Goal: Task Accomplishment & Management: Use online tool/utility

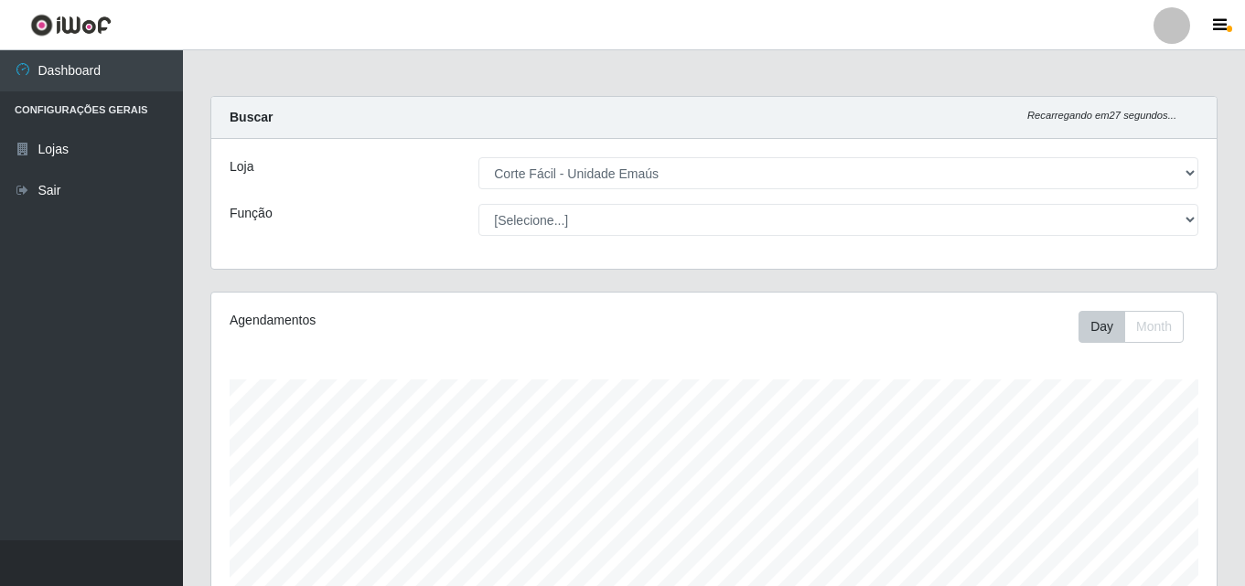
select select "201"
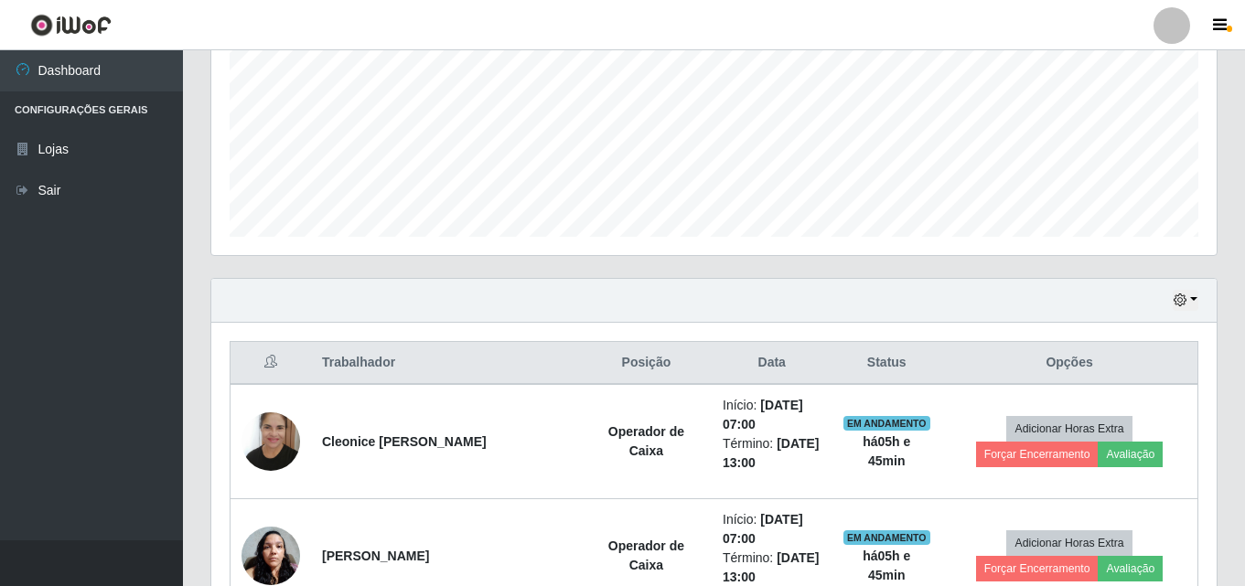
scroll to position [380, 1005]
click at [1187, 297] on button "button" at bounding box center [1185, 300] width 26 height 21
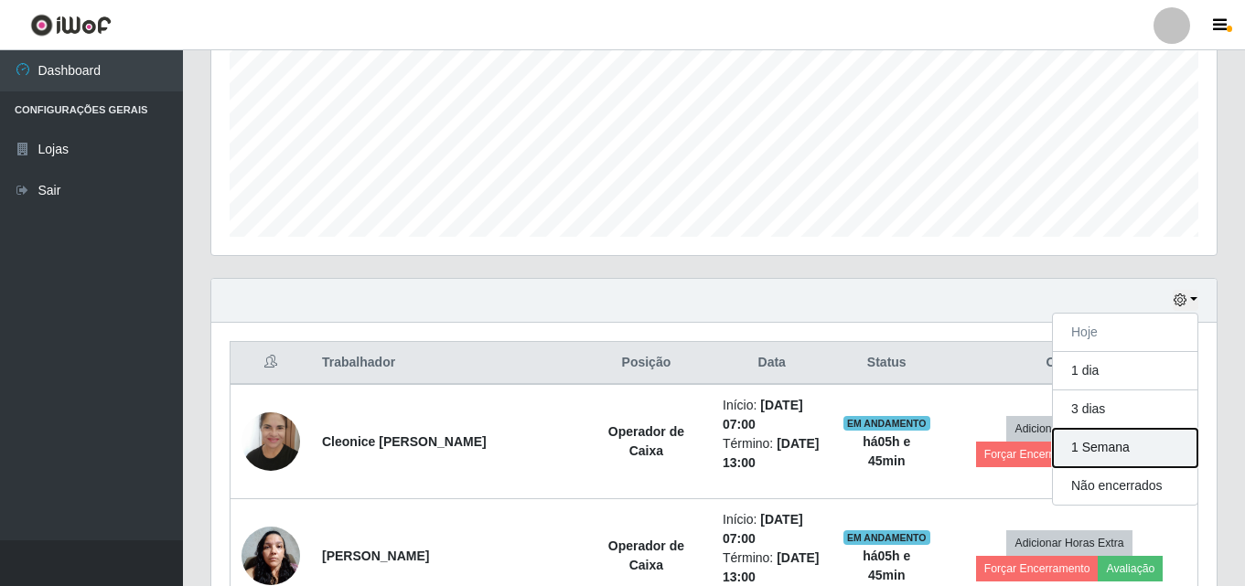
click at [1060, 447] on button "1 Semana" at bounding box center [1125, 448] width 145 height 38
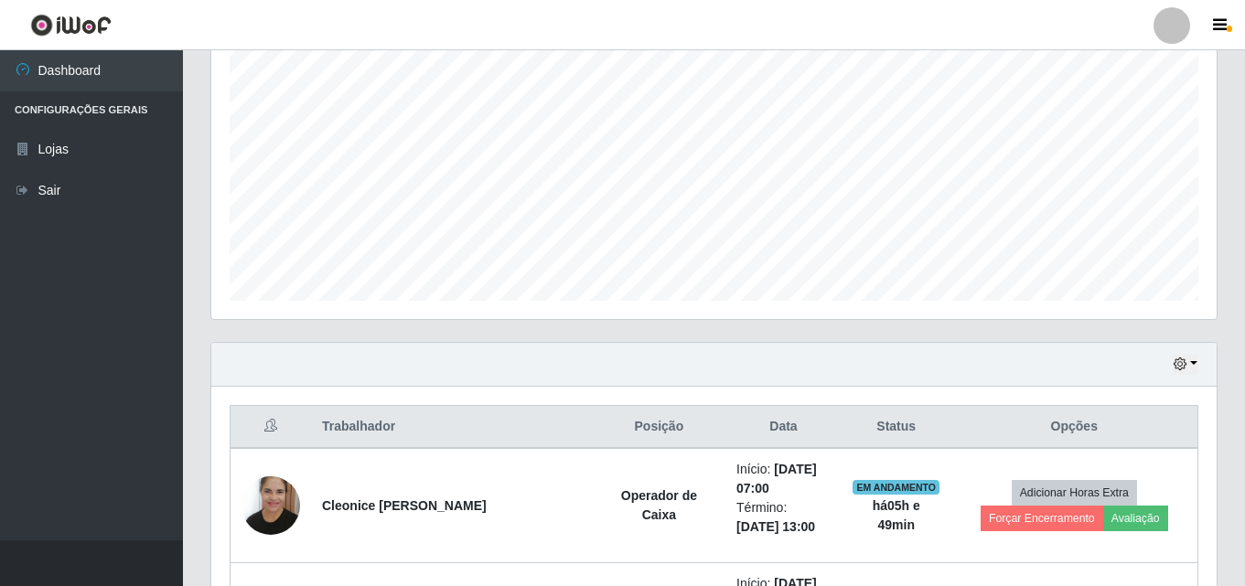
scroll to position [457, 0]
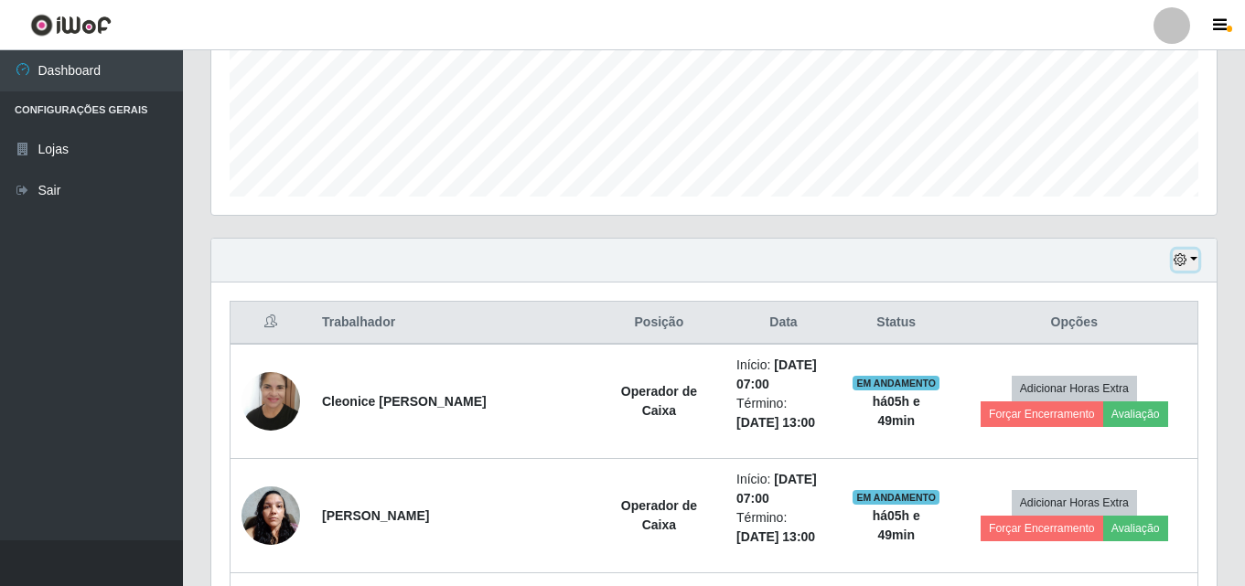
click at [1194, 261] on button "button" at bounding box center [1185, 260] width 26 height 21
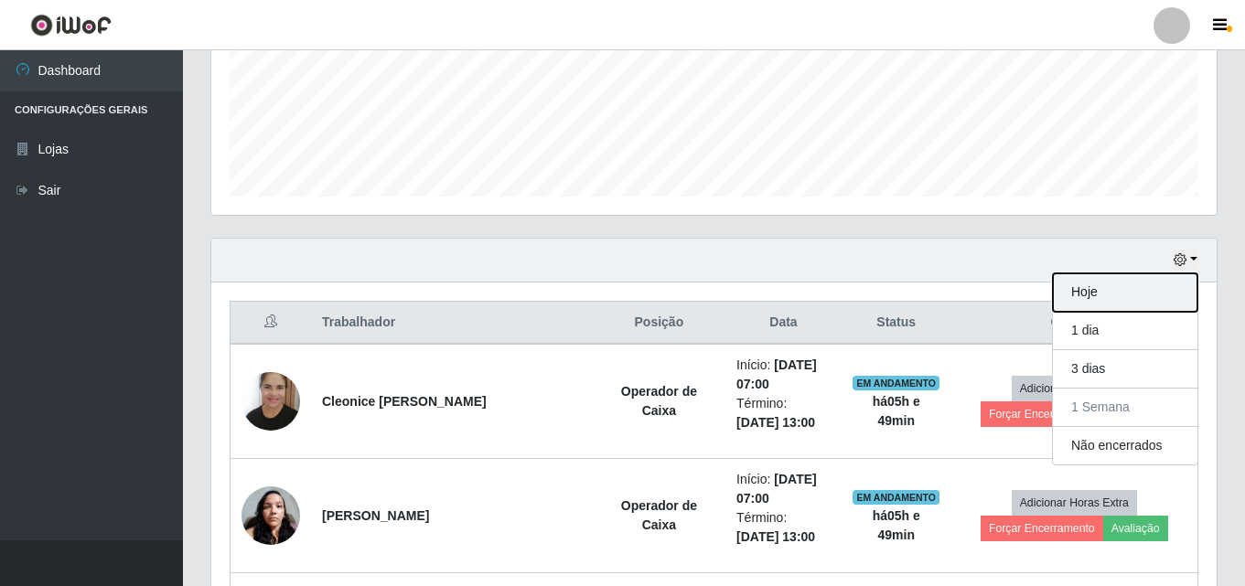
click at [1100, 298] on button "Hoje" at bounding box center [1125, 292] width 145 height 38
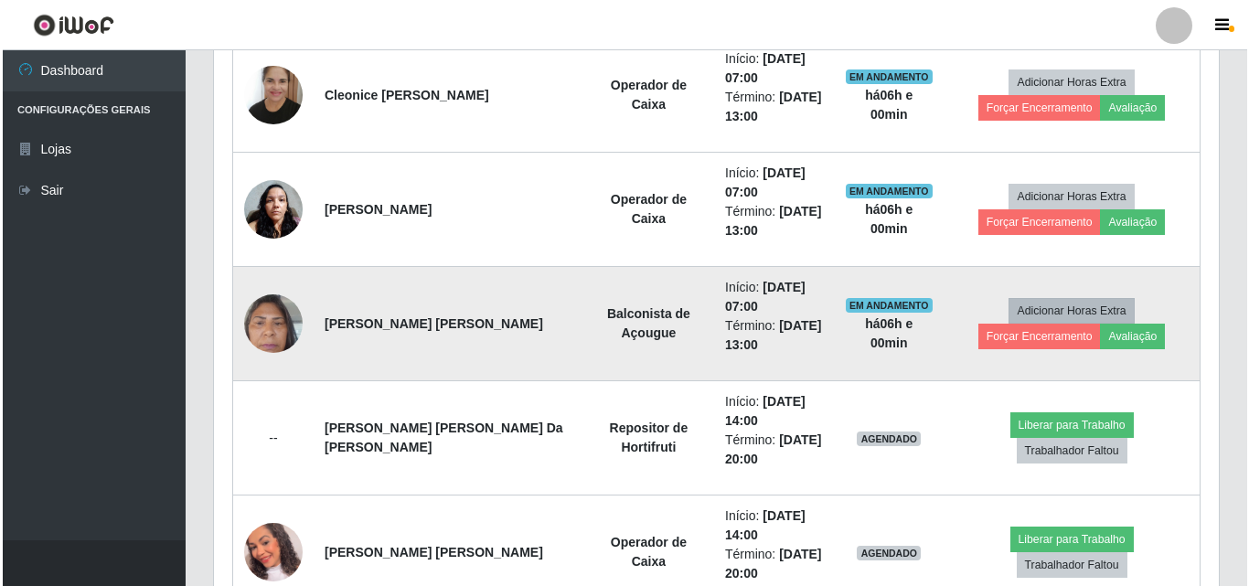
scroll to position [732, 0]
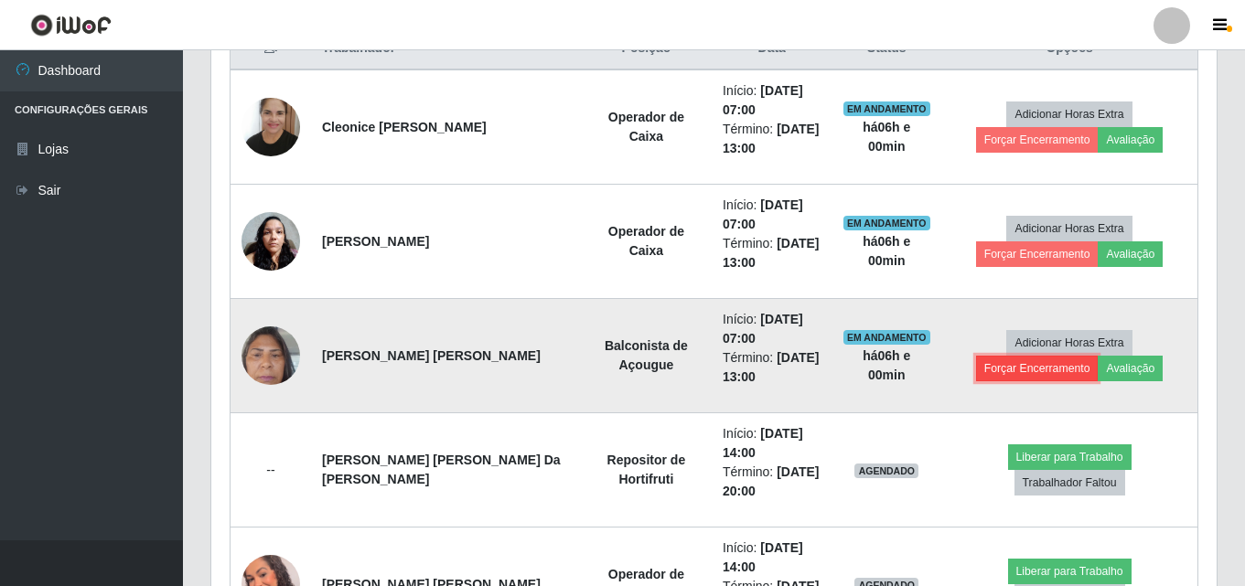
click at [1098, 356] on button "Forçar Encerramento" at bounding box center [1037, 369] width 123 height 26
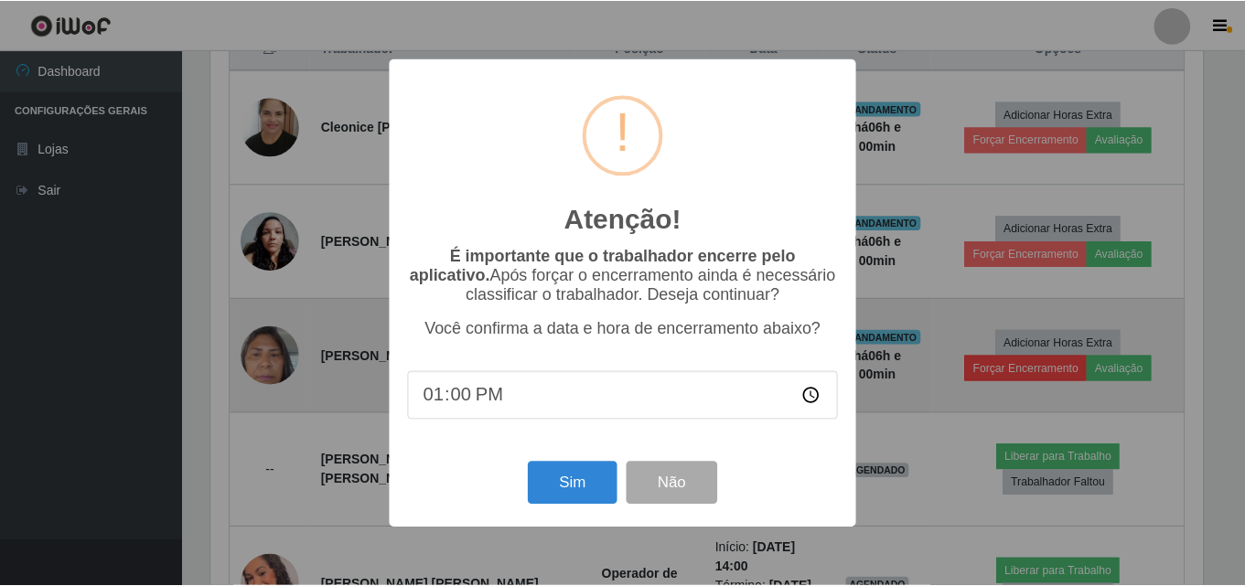
scroll to position [380, 996]
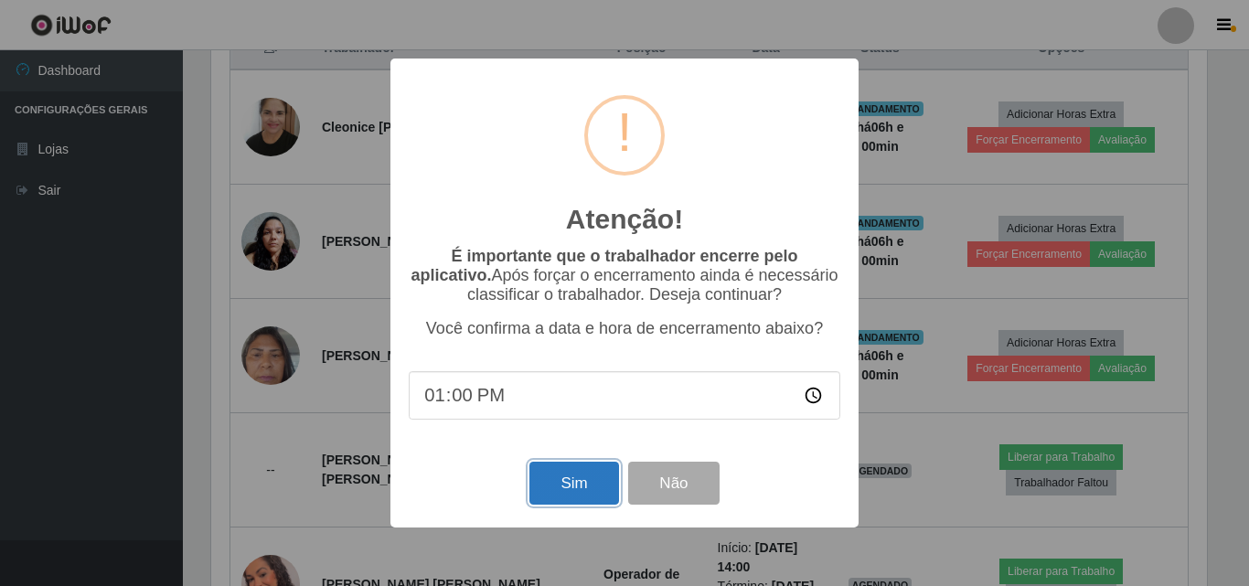
click at [565, 488] on button "Sim" at bounding box center [574, 483] width 89 height 43
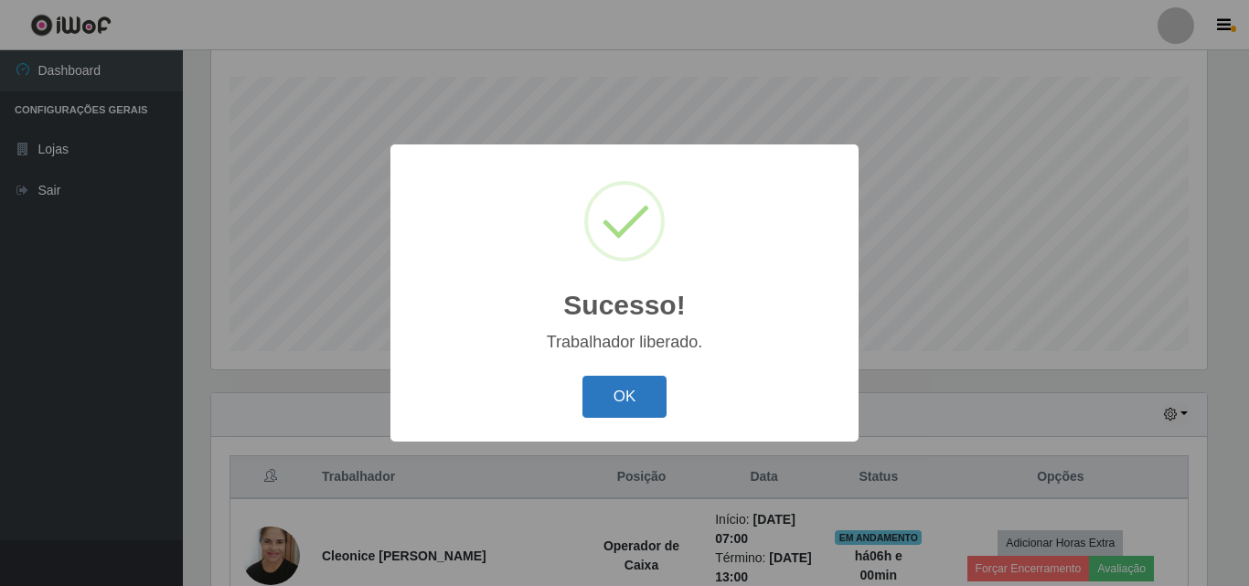
click at [616, 402] on button "OK" at bounding box center [625, 397] width 85 height 43
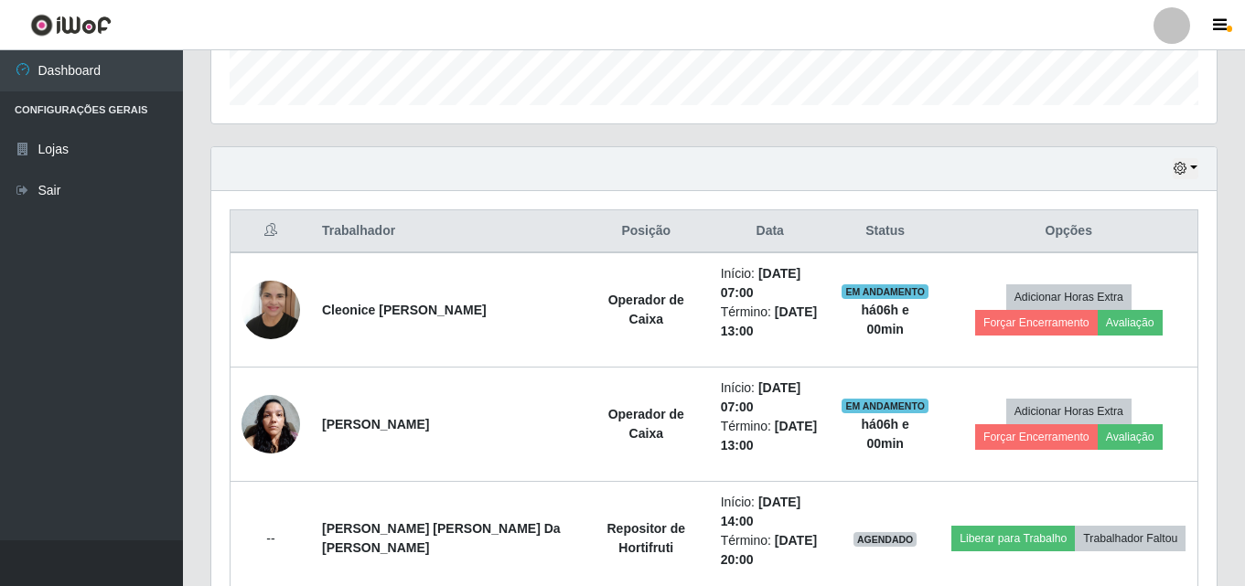
scroll to position [577, 0]
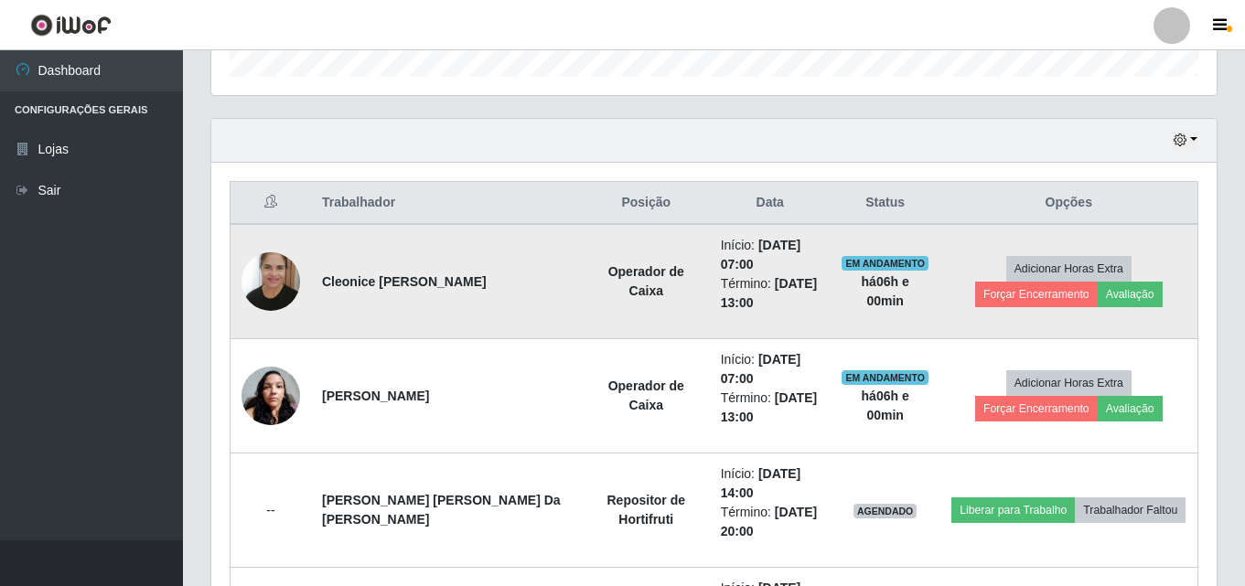
click at [1184, 267] on td "Adicionar Horas Extra Forçar Encerramento Avaliação" at bounding box center [1069, 281] width 258 height 115
click at [1098, 282] on button "Forçar Encerramento" at bounding box center [1036, 295] width 123 height 26
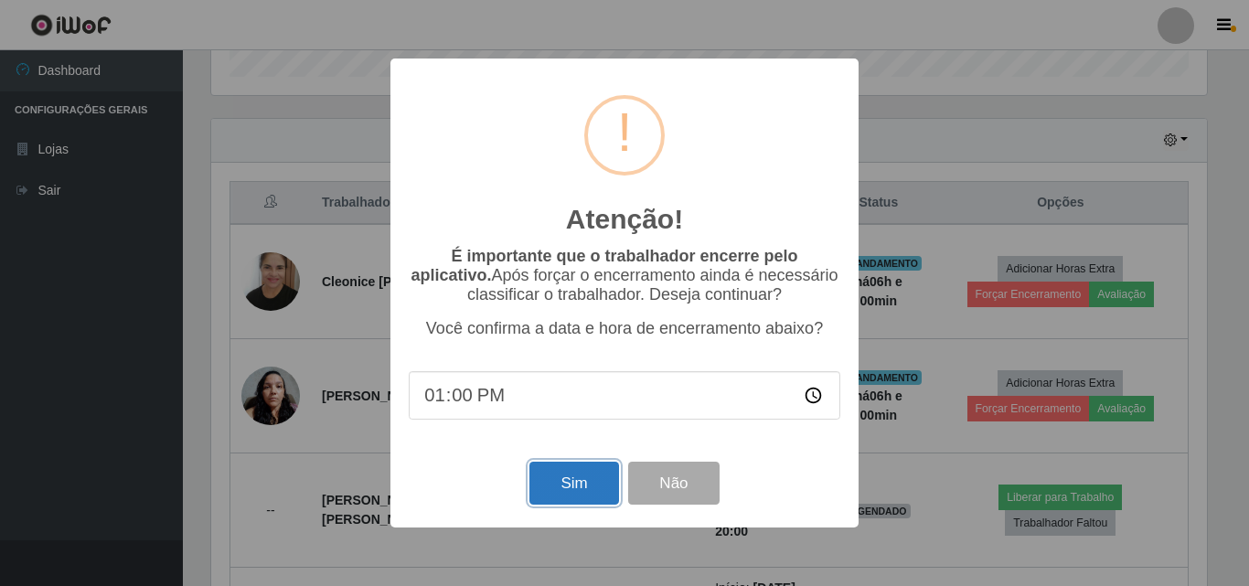
click at [611, 481] on button "Sim" at bounding box center [574, 483] width 89 height 43
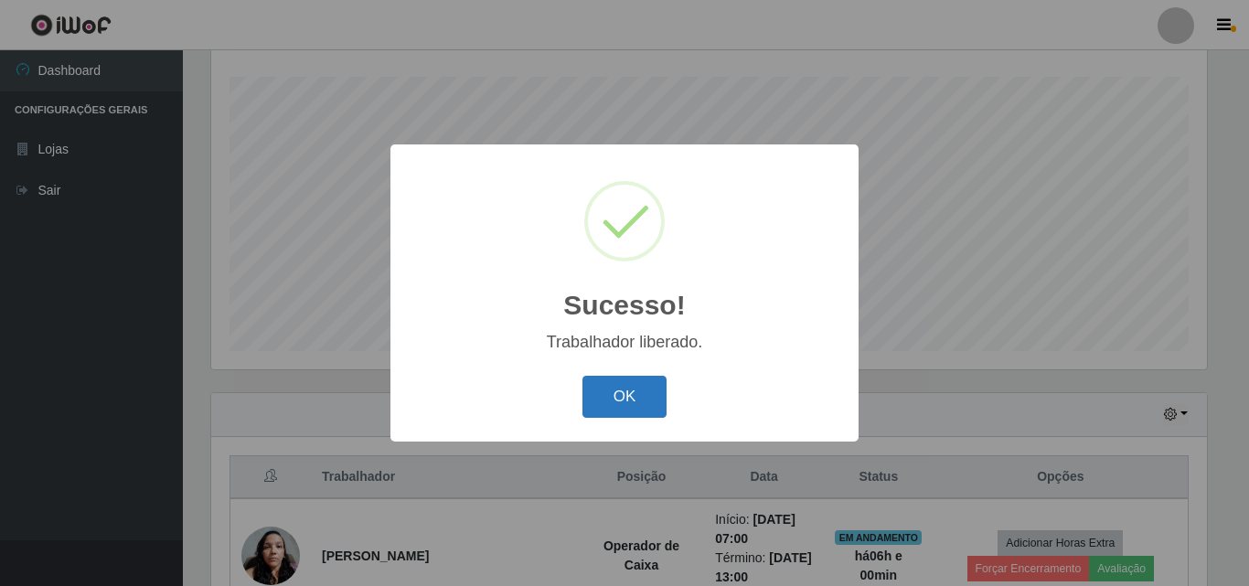
click at [630, 390] on button "OK" at bounding box center [625, 397] width 85 height 43
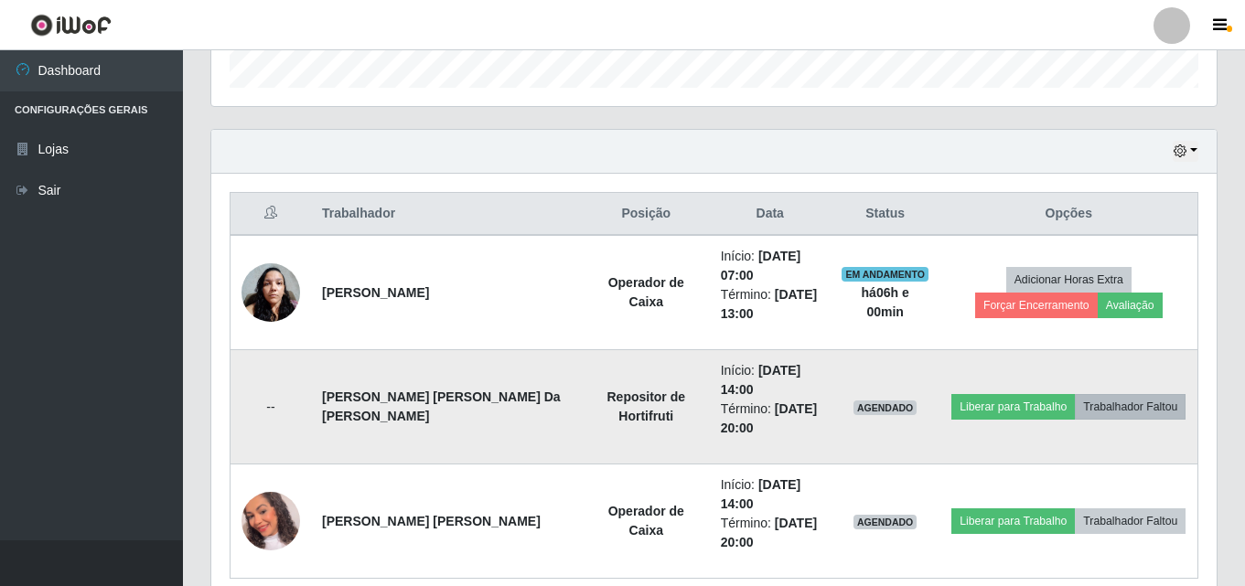
scroll to position [577, 0]
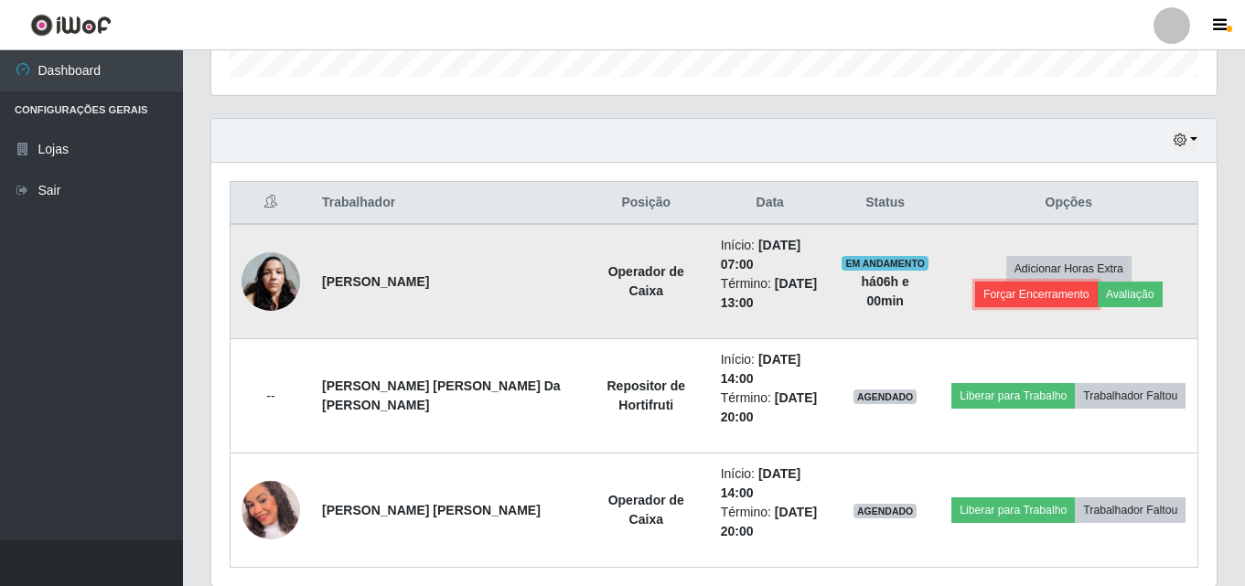
click at [1098, 282] on button "Forçar Encerramento" at bounding box center [1036, 295] width 123 height 26
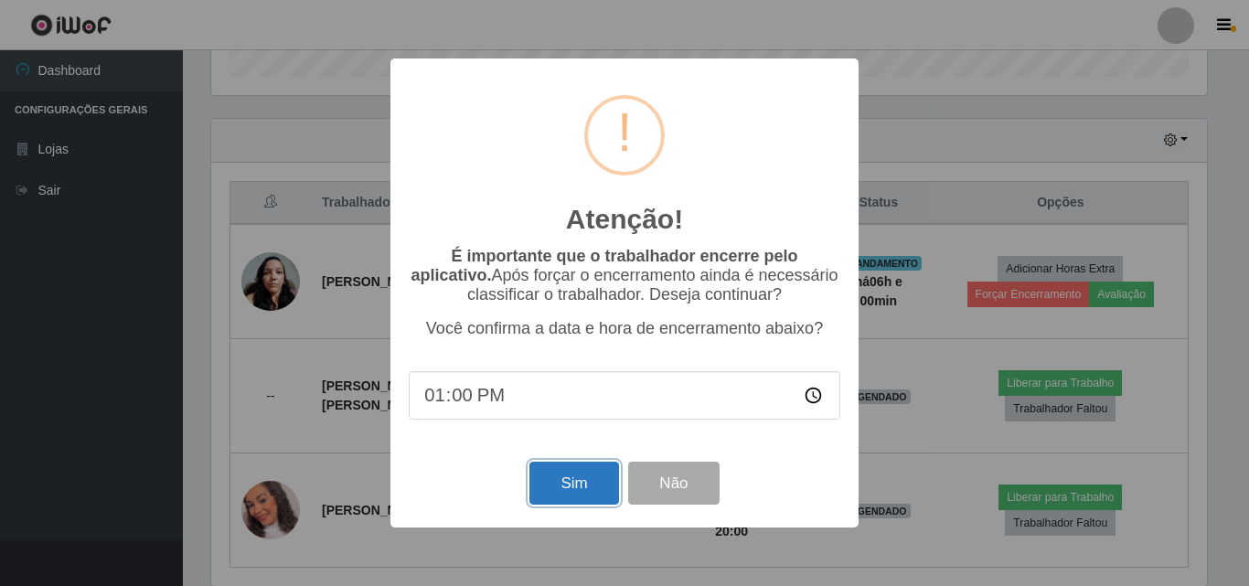
click at [557, 505] on button "Sim" at bounding box center [574, 483] width 89 height 43
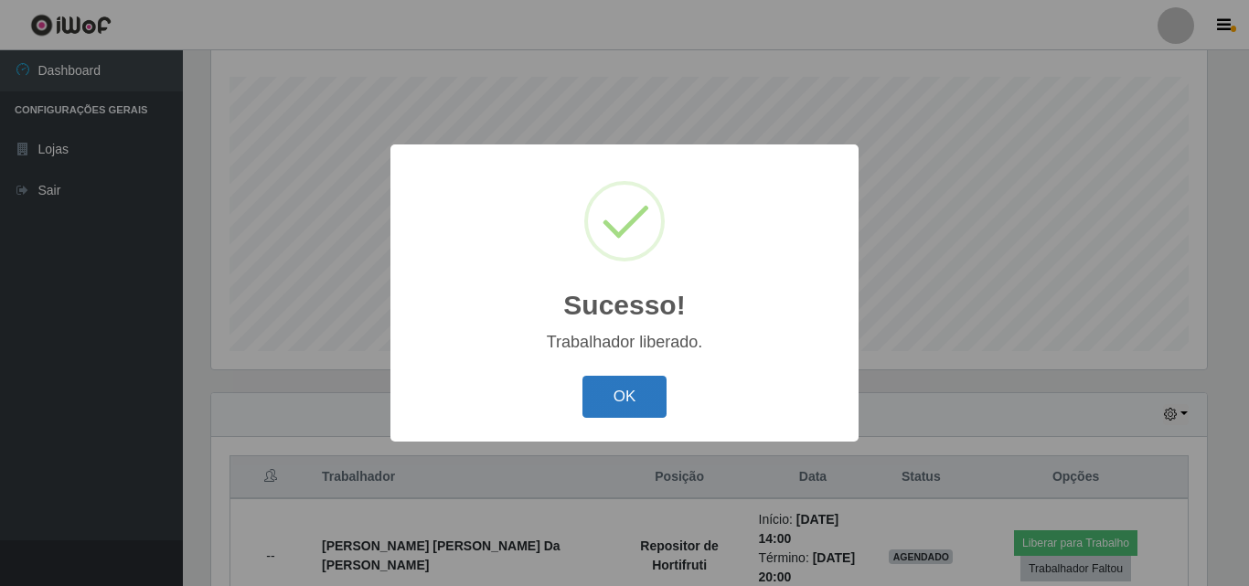
click at [664, 385] on button "OK" at bounding box center [625, 397] width 85 height 43
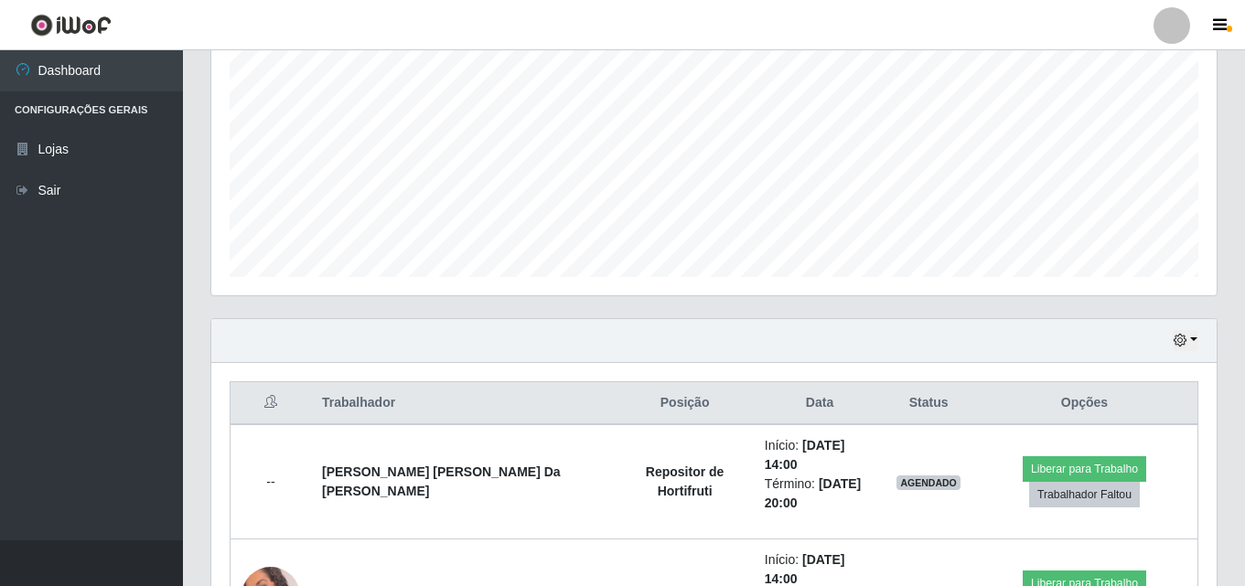
scroll to position [0, 0]
